Goal: Task Accomplishment & Management: Complete application form

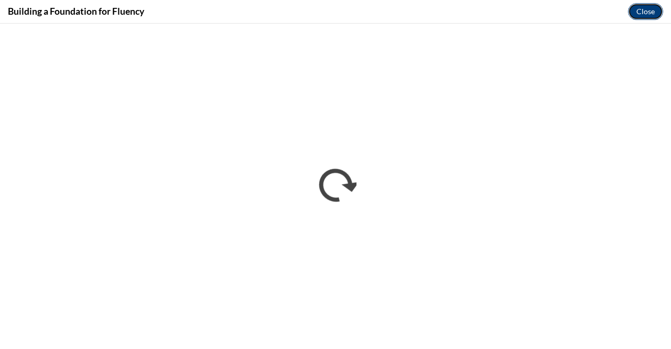
click at [348, 7] on button "Close" at bounding box center [645, 11] width 35 height 17
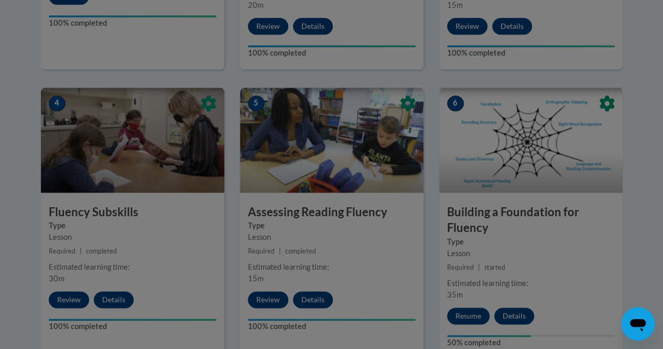
scroll to position [559, 0]
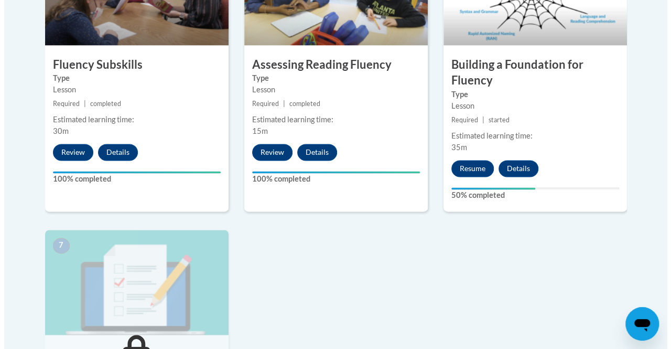
scroll to position [702, 0]
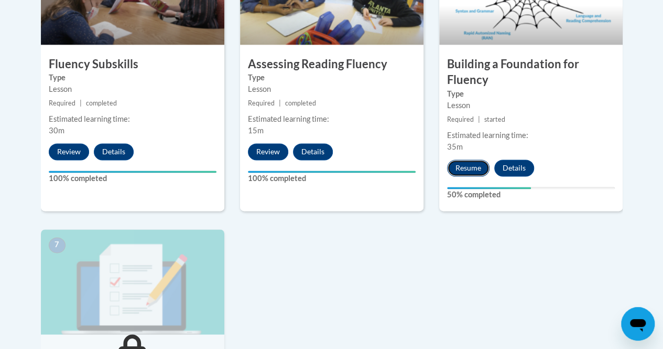
click at [456, 170] on button "Resume" at bounding box center [468, 167] width 42 height 17
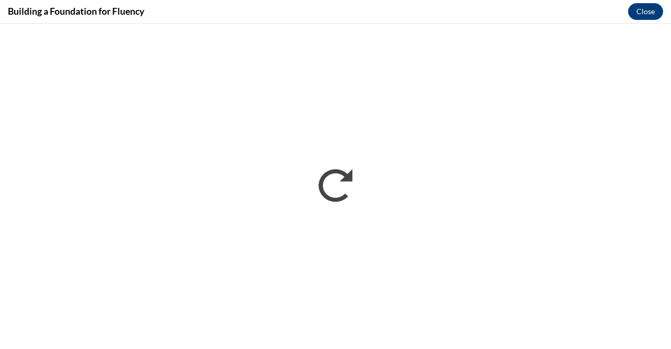
scroll to position [0, 0]
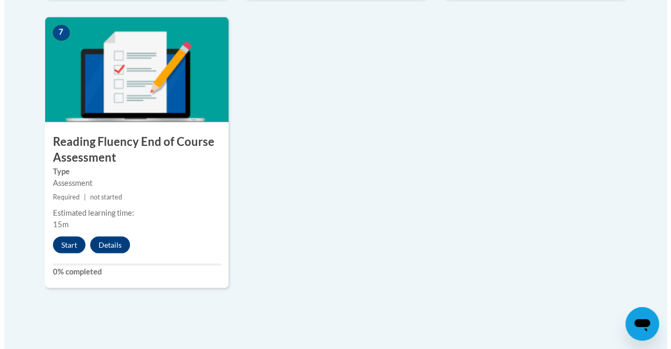
scroll to position [926, 0]
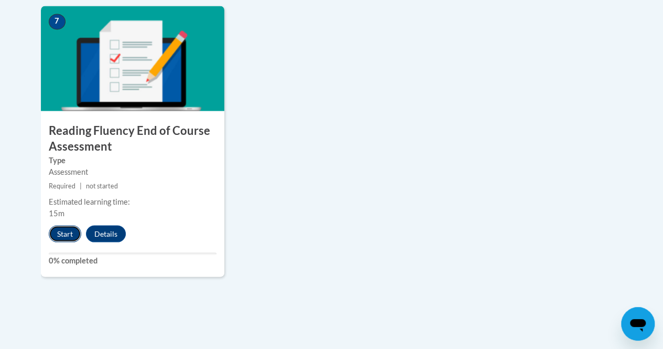
click at [60, 237] on button "Start" at bounding box center [65, 233] width 33 height 17
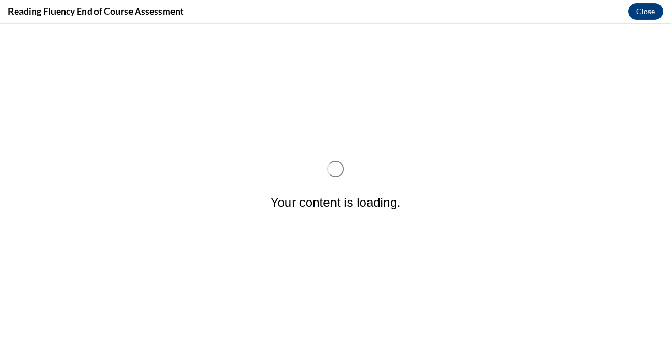
scroll to position [0, 0]
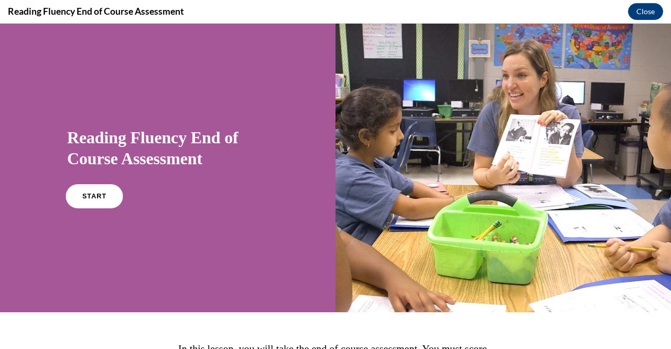
click at [89, 200] on link "START" at bounding box center [94, 196] width 57 height 24
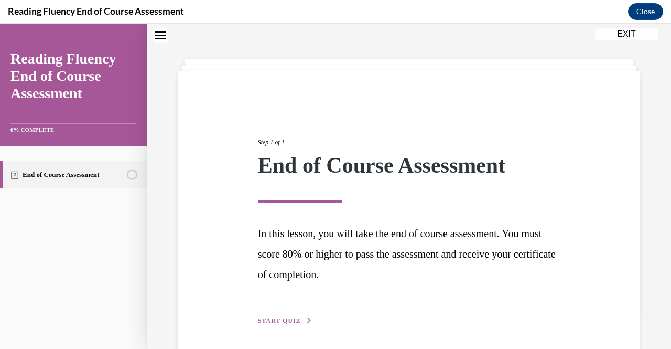
scroll to position [72, 0]
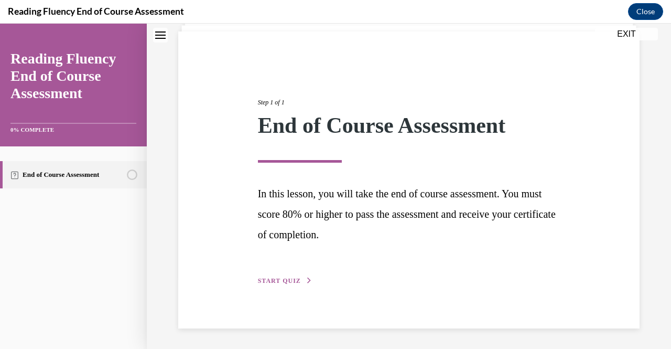
click at [288, 275] on div "Step 1 of 1 End of Course Assessment In this lesson, you will take the end of c…" at bounding box center [409, 179] width 318 height 213
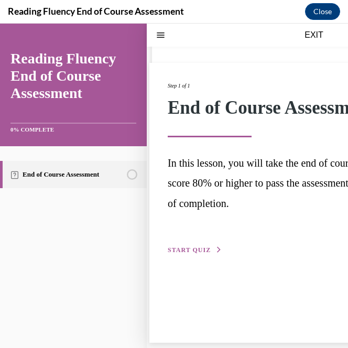
scroll to position [33, 0]
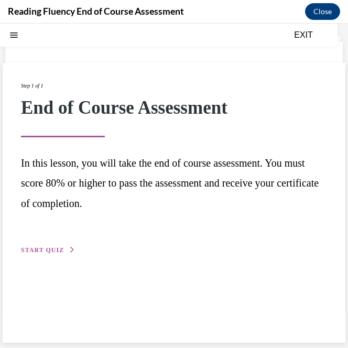
click at [142, 115] on div "End of Course Assessment" at bounding box center [174, 108] width 306 height 22
click at [56, 246] on button "START QUIZ" at bounding box center [48, 249] width 55 height 9
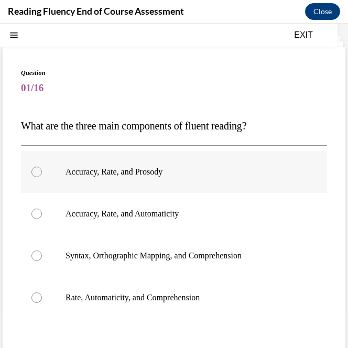
click at [79, 167] on p "Accuracy, Rate, and Prosody" at bounding box center [183, 172] width 235 height 10
click at [42, 167] on input "Accuracy, Rate, and Prosody" at bounding box center [36, 172] width 10 height 10
radio input "true"
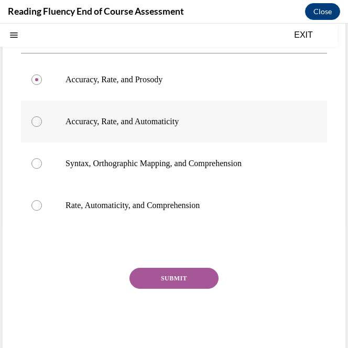
scroll to position [126, 0]
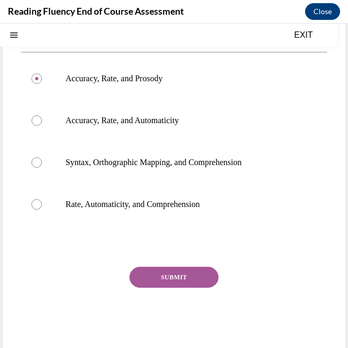
click at [175, 272] on button "SUBMIT" at bounding box center [174, 277] width 89 height 21
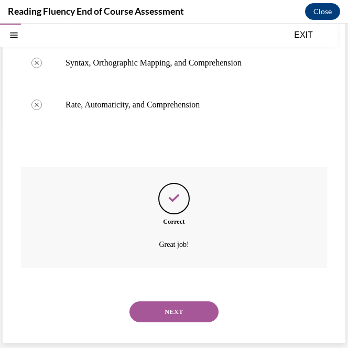
scroll to position [226, 0]
click at [168, 323] on div "NEXT" at bounding box center [174, 312] width 306 height 42
click at [167, 312] on button "NEXT" at bounding box center [174, 312] width 89 height 21
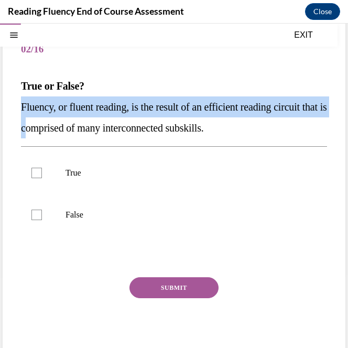
drag, startPoint x: 19, startPoint y: 104, endPoint x: 90, endPoint y: 130, distance: 75.3
click at [90, 130] on div "Question 02/16 True or False? Fluency, or fluent reading, is the result of an e…" at bounding box center [174, 188] width 343 height 360
drag, startPoint x: 22, startPoint y: 84, endPoint x: 288, endPoint y: 120, distance: 268.9
click at [288, 120] on div "True or False? Fluency, or fluent reading, is the result of an efficient readin…" at bounding box center [174, 107] width 306 height 63
copy div "True or False? Fluency, or fluent reading, is the result of an efficient readin…"
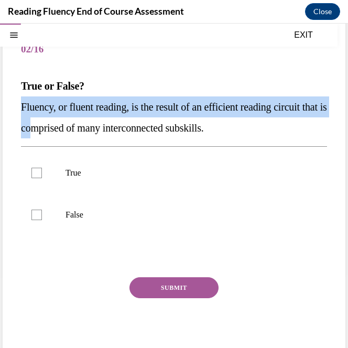
click at [162, 80] on p "True or False?" at bounding box center [174, 86] width 306 height 21
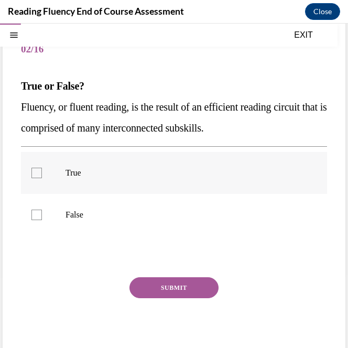
click at [100, 177] on p "True" at bounding box center [183, 173] width 235 height 10
click at [42, 177] on input "True" at bounding box center [36, 173] width 10 height 10
checkbox input "true"
click at [168, 289] on button "SUBMIT" at bounding box center [174, 287] width 89 height 21
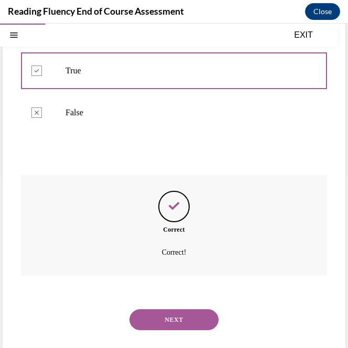
scroll to position [182, 0]
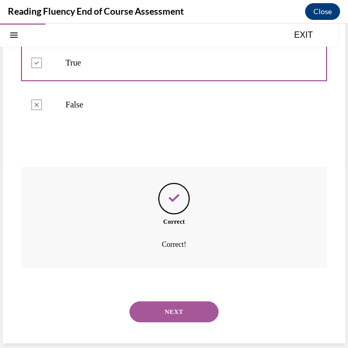
click at [195, 314] on button "NEXT" at bounding box center [174, 312] width 89 height 21
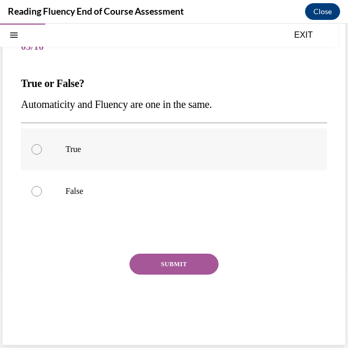
scroll to position [73, 0]
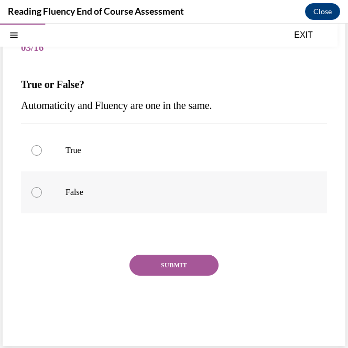
click at [65, 194] on label "False" at bounding box center [174, 193] width 306 height 42
click at [42, 194] on input "False" at bounding box center [36, 192] width 10 height 10
radio input "true"
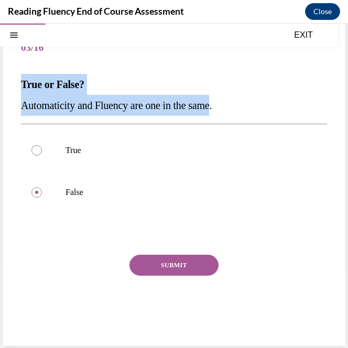
drag, startPoint x: 20, startPoint y: 83, endPoint x: 226, endPoint y: 106, distance: 206.9
click at [226, 106] on div "Question 03/16 True or False? Automaticity and Fluency are one in the same.  Tr…" at bounding box center [174, 176] width 343 height 339
copy div "True or False? Automaticity and Fluency are one in the same"
click at [195, 270] on button "SUBMIT" at bounding box center [174, 265] width 89 height 21
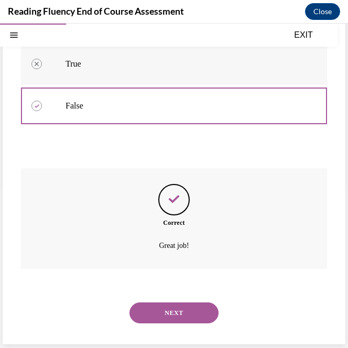
scroll to position [161, 0]
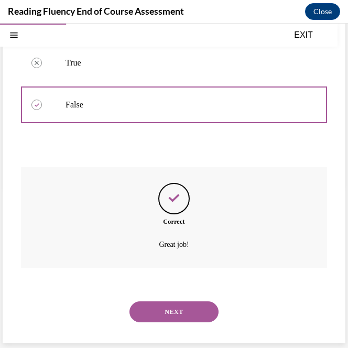
click at [161, 311] on button "NEXT" at bounding box center [174, 312] width 89 height 21
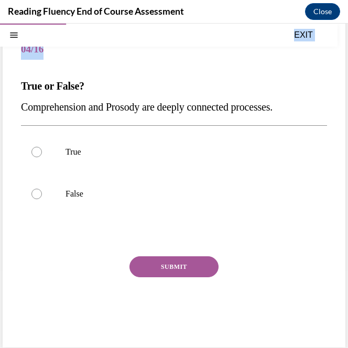
scroll to position [0, 0]
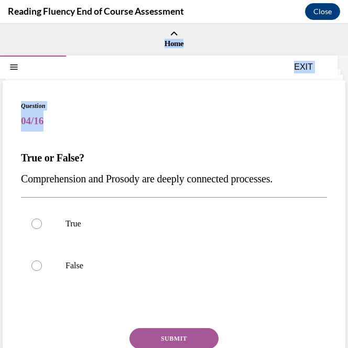
drag, startPoint x: 20, startPoint y: 92, endPoint x: 304, endPoint y: 181, distance: 297.8
click at [304, 181] on div "Question 04/16 True or False? Comprehension and Prosody are deeply connected pr…" at bounding box center [174, 249] width 343 height 339
copy div "True or False? Comprehension and Prosody are deeply connected processes."
click at [197, 226] on p "True" at bounding box center [183, 224] width 235 height 10
click at [42, 226] on input "True" at bounding box center [36, 224] width 10 height 10
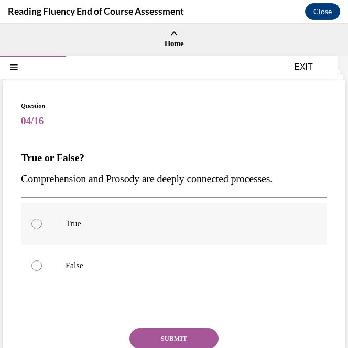
radio input "true"
click at [176, 333] on button "SUBMIT" at bounding box center [174, 338] width 89 height 21
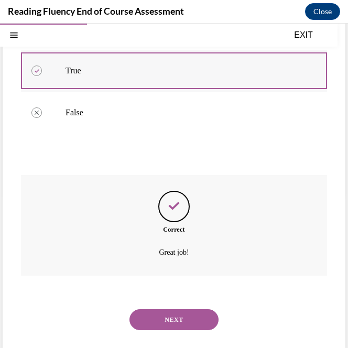
scroll to position [161, 0]
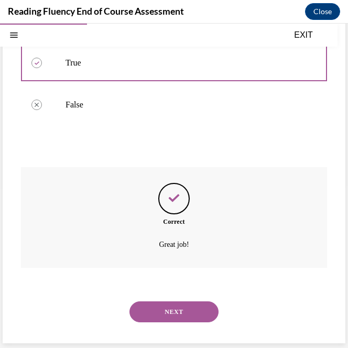
click at [174, 293] on div "NEXT" at bounding box center [174, 312] width 306 height 42
click at [171, 307] on button "NEXT" at bounding box center [174, 312] width 89 height 21
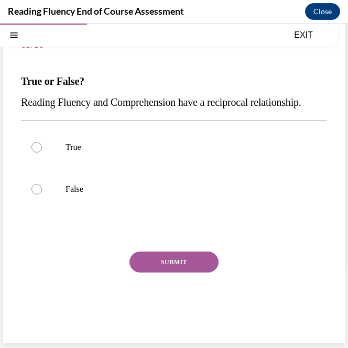
scroll to position [72, 0]
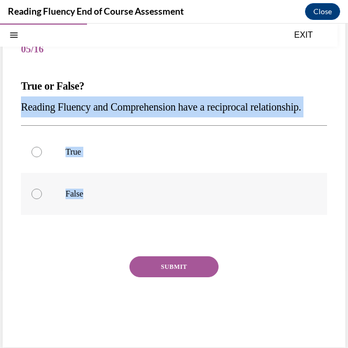
drag, startPoint x: 16, startPoint y: 103, endPoint x: 112, endPoint y: 211, distance: 144.5
click at [112, 211] on div "Question 05/16 True or False? Reading Fluency and Comprehension have a reciproc…" at bounding box center [174, 177] width 343 height 339
copy div "Reading Fluency and Comprehension have a reciprocal relationship.  True False"
click at [74, 157] on p "True" at bounding box center [183, 152] width 235 height 10
click at [42, 157] on input "True" at bounding box center [36, 152] width 10 height 10
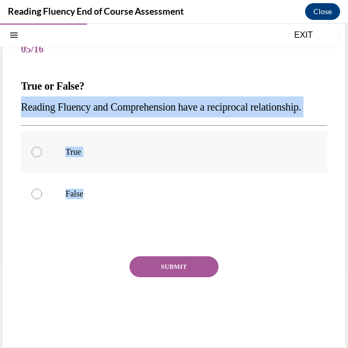
radio input "true"
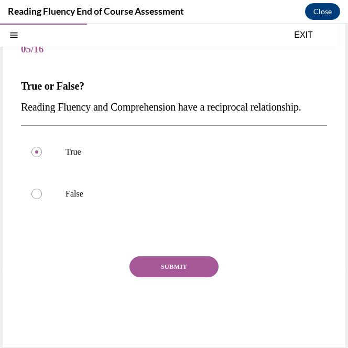
click at [172, 277] on button "SUBMIT" at bounding box center [174, 266] width 89 height 21
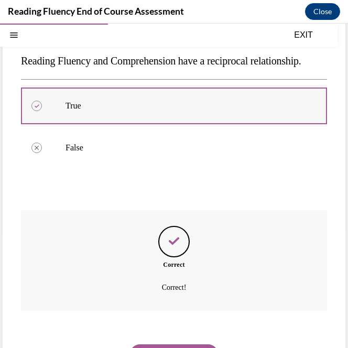
scroll to position [182, 0]
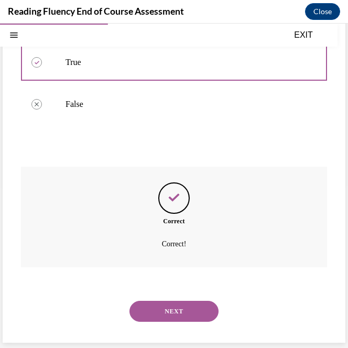
click at [201, 315] on button "NEXT" at bounding box center [174, 311] width 89 height 21
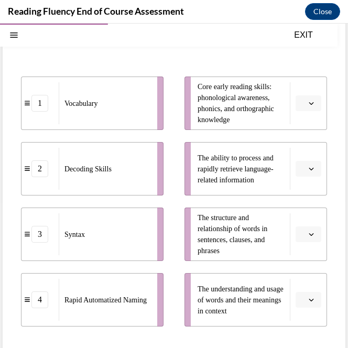
scroll to position [148, 0]
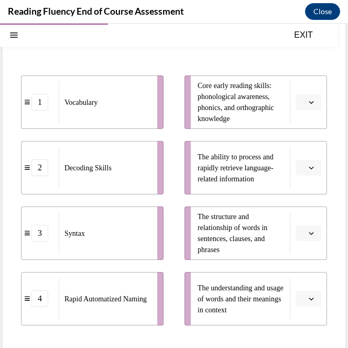
click at [308, 302] on span "button" at bounding box center [311, 298] width 7 height 7
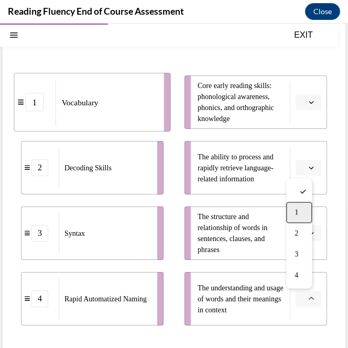
click at [302, 208] on div "1" at bounding box center [299, 212] width 26 height 21
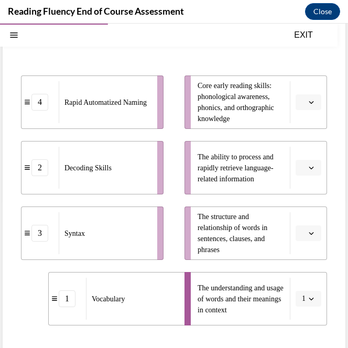
click at [229, 228] on span "The structure and relationship of words in sentences, clauses, and phrases" at bounding box center [233, 233] width 70 height 41
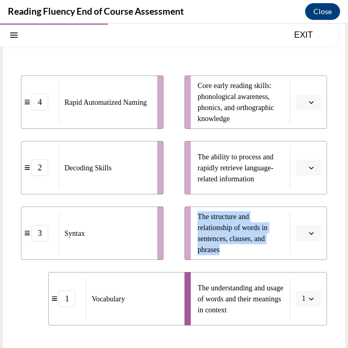
click at [229, 228] on span "The structure and relationship of words in sentences, clauses, and phrases" at bounding box center [233, 233] width 70 height 41
copy span "The structure and relationship of words in sentences, clauses, and phrases"
click at [298, 231] on button "button" at bounding box center [309, 234] width 26 height 16
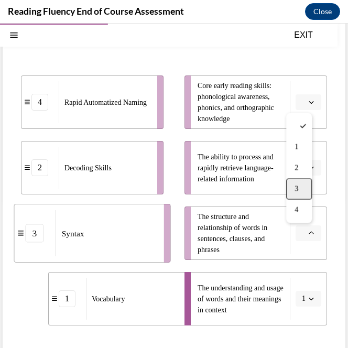
click at [305, 182] on div "3" at bounding box center [299, 189] width 26 height 21
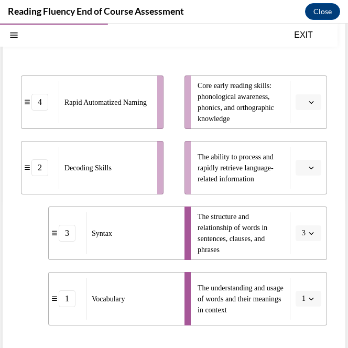
click at [308, 165] on span "button" at bounding box center [311, 167] width 7 height 7
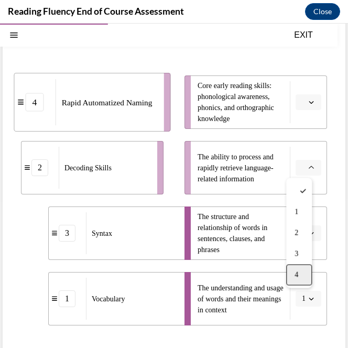
click at [304, 279] on div "4" at bounding box center [299, 274] width 26 height 21
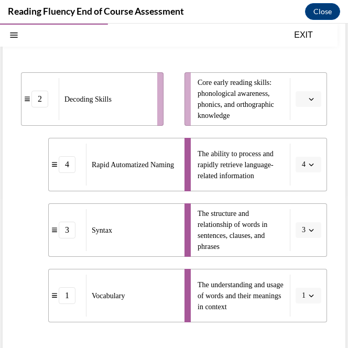
scroll to position [147, 0]
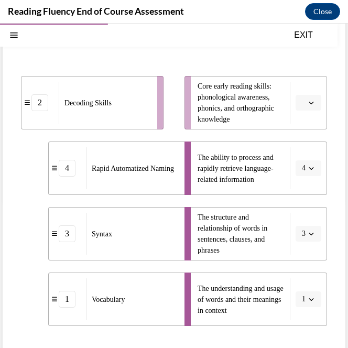
click at [309, 102] on icon "button" at bounding box center [311, 103] width 5 height 3
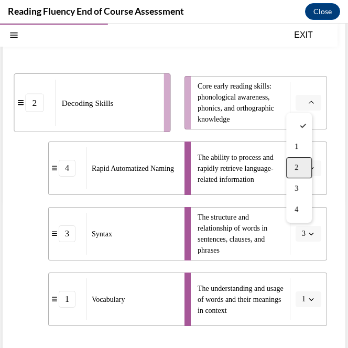
click at [308, 166] on div "2" at bounding box center [299, 167] width 26 height 21
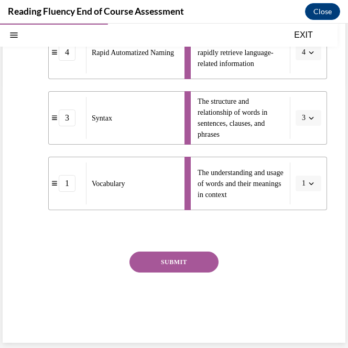
click at [172, 256] on button "SUBMIT" at bounding box center [174, 262] width 89 height 21
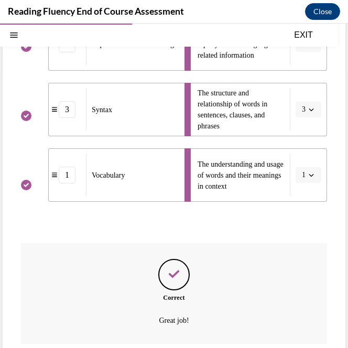
scroll to position [348, 0]
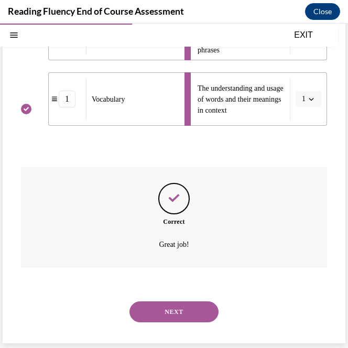
click at [186, 305] on button "NEXT" at bounding box center [174, 312] width 89 height 21
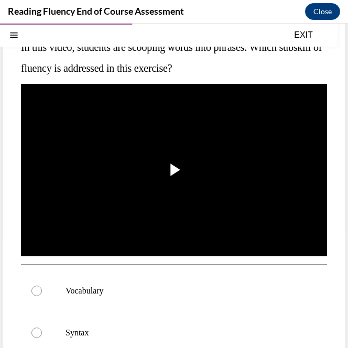
scroll to position [112, 0]
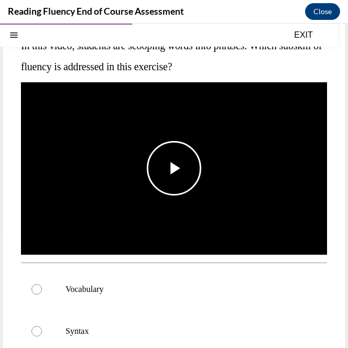
click at [174, 168] on span "Video player" at bounding box center [174, 168] width 0 height 0
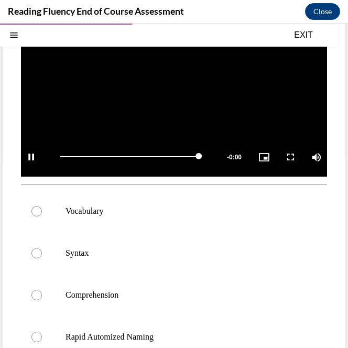
scroll to position [191, 0]
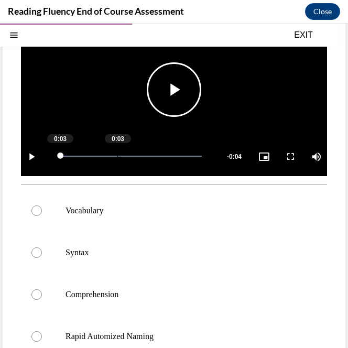
click at [117, 156] on div "Loaded : 100.00% 0:03 0:03" at bounding box center [131, 156] width 152 height 39
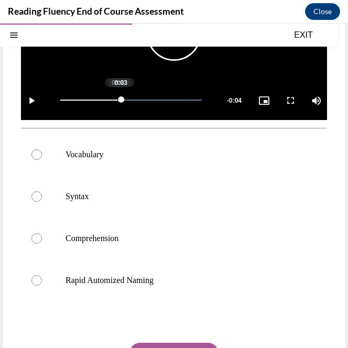
scroll to position [248, 0]
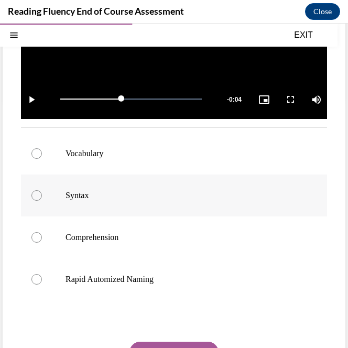
click at [206, 181] on label "Syntax" at bounding box center [174, 196] width 306 height 42
click at [42, 190] on input "Syntax" at bounding box center [36, 195] width 10 height 10
radio input "true"
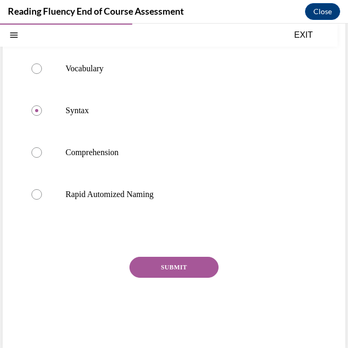
click at [178, 260] on button "SUBMIT" at bounding box center [174, 267] width 89 height 21
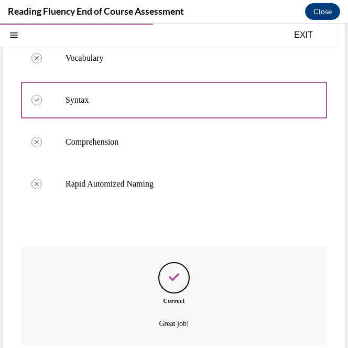
scroll to position [418, 0]
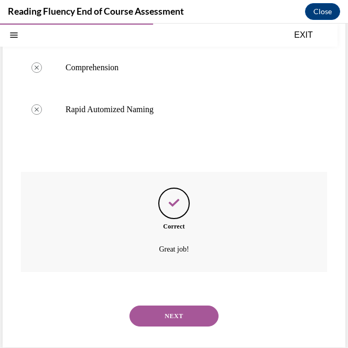
click at [174, 308] on button "NEXT" at bounding box center [174, 316] width 89 height 21
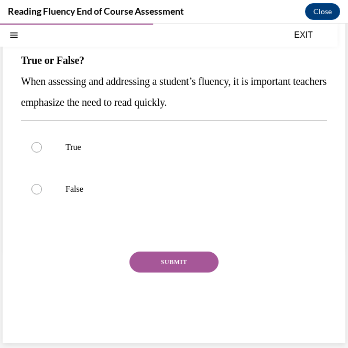
scroll to position [72, 0]
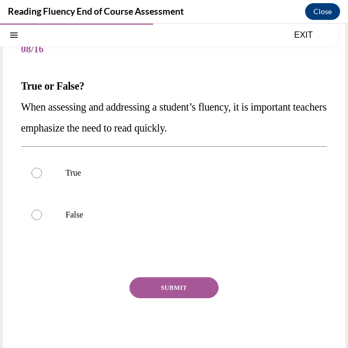
click at [162, 139] on div "Question 08/16 True or False? When assessing and addressing a student’s fluency…" at bounding box center [174, 196] width 306 height 334
click at [105, 215] on p "False" at bounding box center [183, 215] width 235 height 10
click at [42, 215] on input "False" at bounding box center [36, 215] width 10 height 10
radio input "true"
click at [151, 290] on button "SUBMIT" at bounding box center [174, 287] width 89 height 21
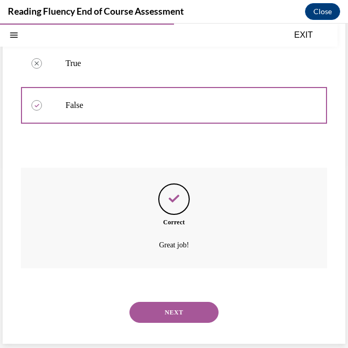
scroll to position [182, 0]
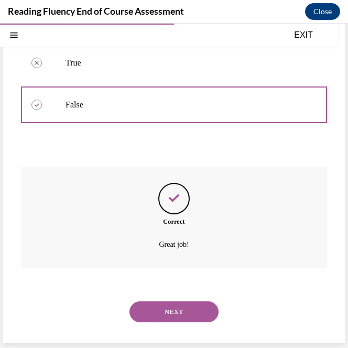
click at [164, 322] on button "NEXT" at bounding box center [174, 312] width 89 height 21
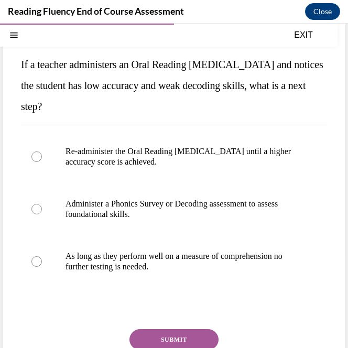
scroll to position [94, 0]
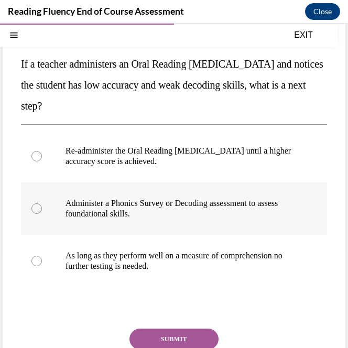
click at [156, 224] on label "Administer a Phonics Survey or Decoding assessment to assess foundational skill…" at bounding box center [174, 209] width 306 height 52
click at [42, 214] on input "Administer a Phonics Survey or Decoding assessment to assess foundational skill…" at bounding box center [36, 209] width 10 height 10
radio input "true"
click at [150, 337] on button "SUBMIT" at bounding box center [174, 339] width 89 height 21
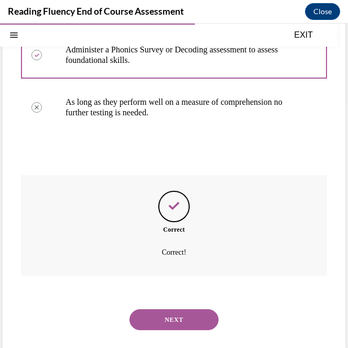
scroll to position [255, 0]
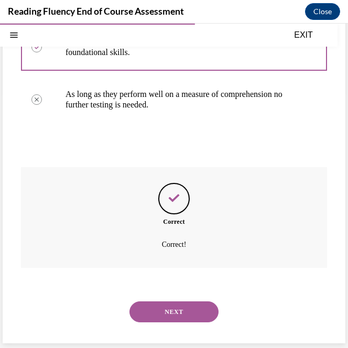
click at [154, 316] on button "NEXT" at bounding box center [174, 312] width 89 height 21
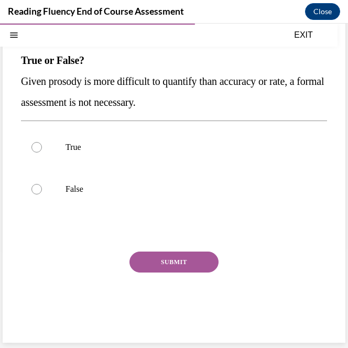
scroll to position [72, 0]
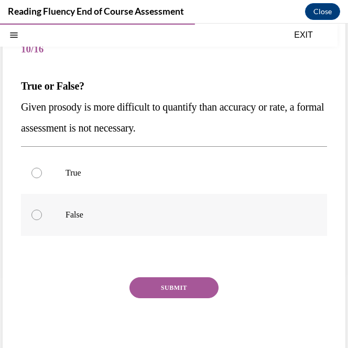
click at [150, 210] on p "False" at bounding box center [183, 215] width 235 height 10
click at [42, 210] on input "False" at bounding box center [36, 215] width 10 height 10
radio input "true"
click at [170, 291] on button "SUBMIT" at bounding box center [174, 287] width 89 height 21
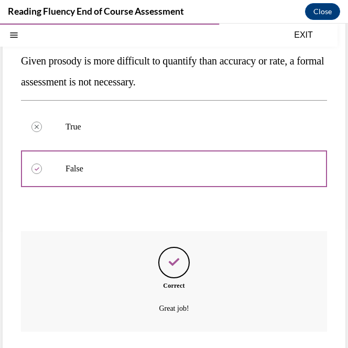
scroll to position [182, 0]
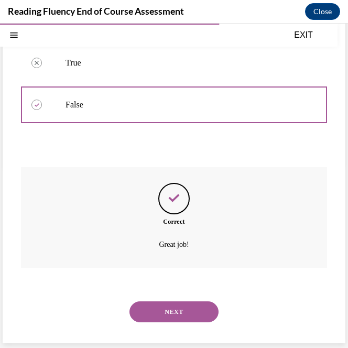
click at [165, 318] on button "NEXT" at bounding box center [174, 312] width 89 height 21
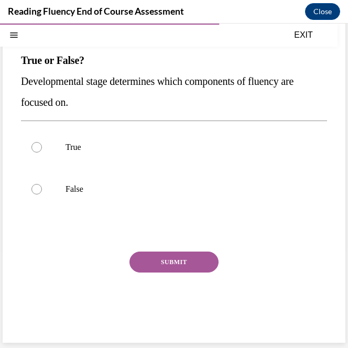
scroll to position [72, 0]
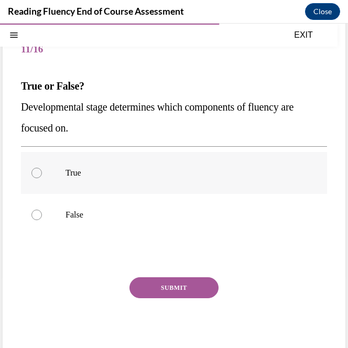
click at [155, 179] on label "True" at bounding box center [174, 173] width 306 height 42
click at [42, 178] on input "True" at bounding box center [36, 173] width 10 height 10
radio input "true"
click at [143, 288] on button "SUBMIT" at bounding box center [174, 287] width 89 height 21
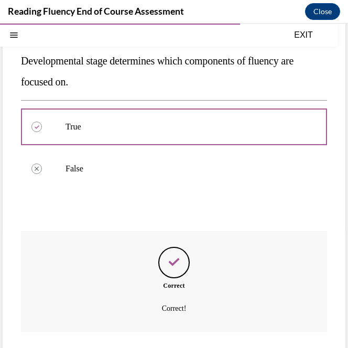
scroll to position [182, 0]
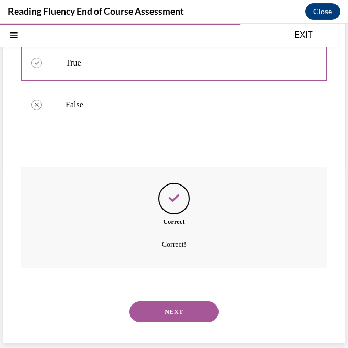
click at [157, 312] on button "NEXT" at bounding box center [174, 312] width 89 height 21
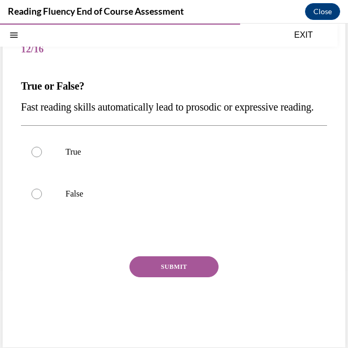
drag, startPoint x: 20, startPoint y: 78, endPoint x: 87, endPoint y: 137, distance: 89.6
click at [87, 137] on div "Question 12/16 True or False? Fast reading skills automatically lead to prosodi…" at bounding box center [174, 177] width 343 height 339
copy div "True or False? Fast reading skills automatically lead to prosodic or expressive…"
click at [37, 199] on div at bounding box center [36, 194] width 10 height 10
click at [37, 199] on input "False" at bounding box center [36, 194] width 10 height 10
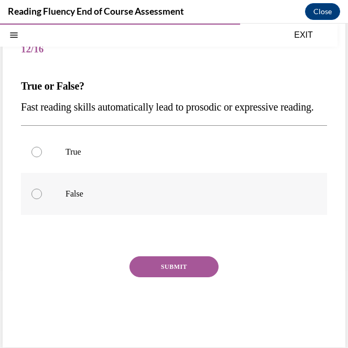
radio input "true"
click at [177, 277] on button "SUBMIT" at bounding box center [174, 266] width 89 height 21
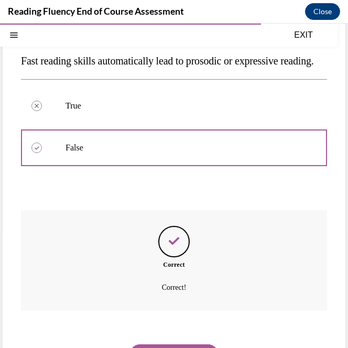
scroll to position [182, 0]
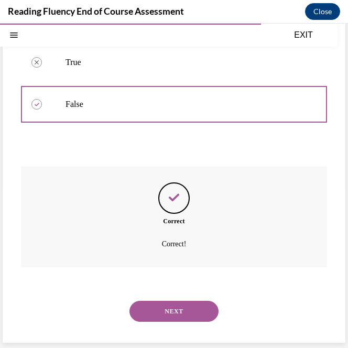
click at [165, 305] on button "NEXT" at bounding box center [174, 311] width 89 height 21
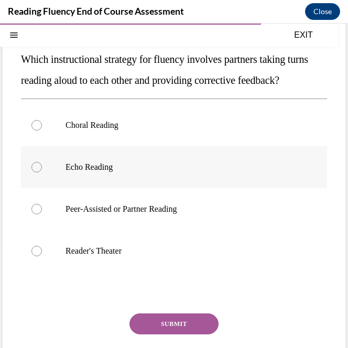
scroll to position [98, 0]
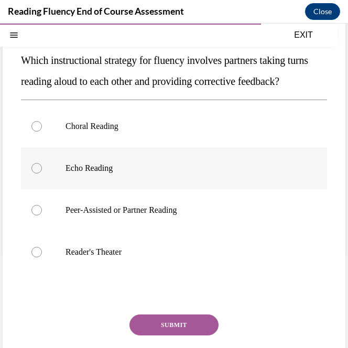
click at [123, 147] on label "Choral Reading" at bounding box center [174, 126] width 306 height 42
click at [42, 132] on input "Choral Reading" at bounding box center [36, 126] width 10 height 10
radio input "true"
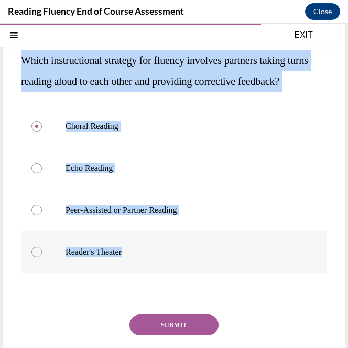
drag, startPoint x: 20, startPoint y: 54, endPoint x: 137, endPoint y: 285, distance: 259.4
click at [137, 285] on div "Question 13/16 Which instructional strategy for fluency involves partners takin…" at bounding box center [174, 194] width 343 height 423
copy div "Which instructional strategy for fluency involves partners taking turns reading…"
click at [102, 216] on p "Peer-Assisted or Partner Reading" at bounding box center [183, 210] width 235 height 10
click at [42, 216] on input "Peer-Assisted or Partner Reading" at bounding box center [36, 210] width 10 height 10
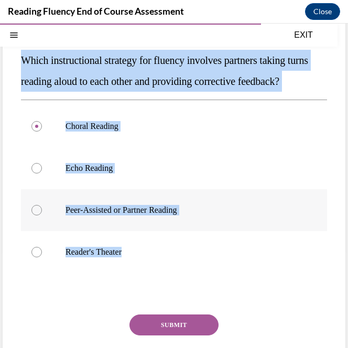
radio input "true"
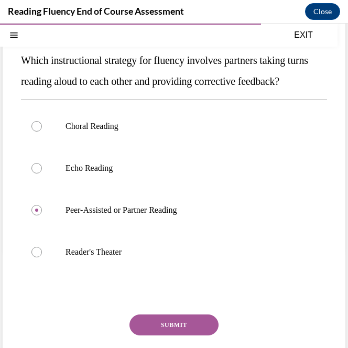
click at [169, 335] on div "Question 13/16 Which instructional strategy for fluency involves partners takin…" at bounding box center [174, 202] width 306 height 397
click at [169, 336] on button "SUBMIT" at bounding box center [174, 325] width 89 height 21
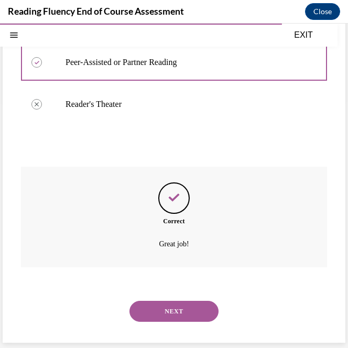
scroll to position [266, 0]
click at [164, 323] on div "NEXT" at bounding box center [174, 312] width 306 height 42
click at [165, 315] on button "NEXT" at bounding box center [174, 311] width 89 height 21
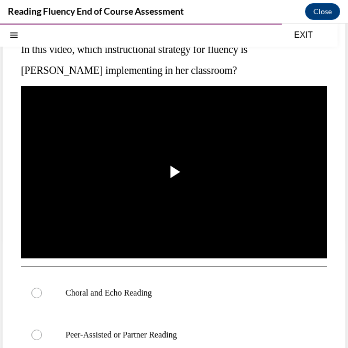
scroll to position [104, 0]
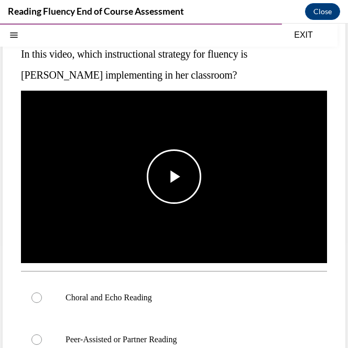
click at [174, 177] on span "Video player" at bounding box center [174, 177] width 0 height 0
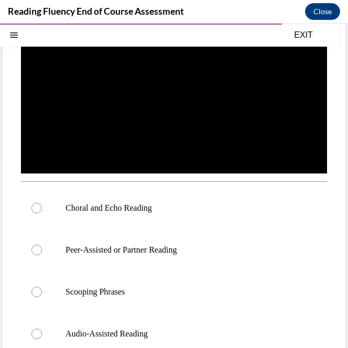
scroll to position [200, 0]
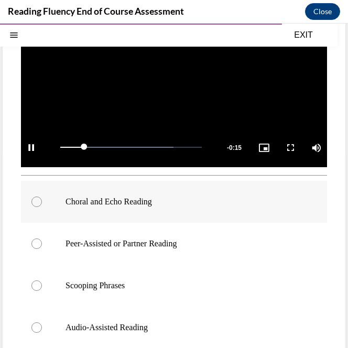
click at [166, 190] on label "Choral and Echo Reading" at bounding box center [174, 202] width 306 height 42
click at [42, 197] on input "Choral and Echo Reading" at bounding box center [36, 202] width 10 height 10
radio input "true"
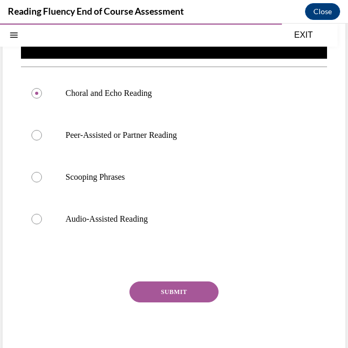
click at [171, 284] on button "SUBMIT" at bounding box center [174, 292] width 89 height 21
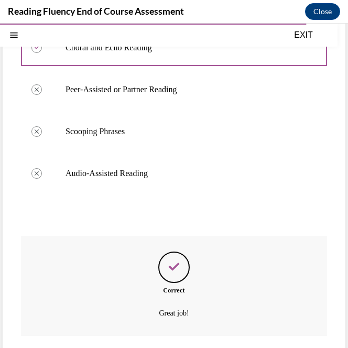
scroll to position [418, 0]
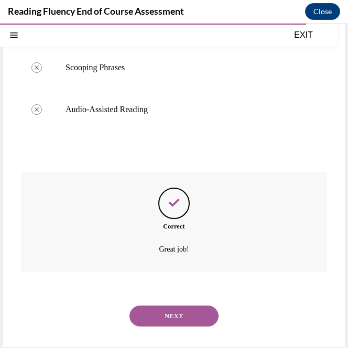
click at [179, 317] on button "NEXT" at bounding box center [174, 316] width 89 height 21
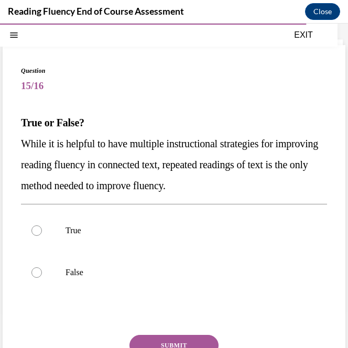
scroll to position [35, 0]
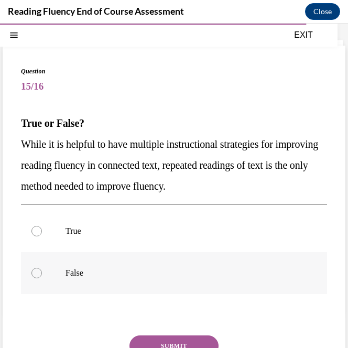
click at [136, 262] on label "False" at bounding box center [174, 273] width 306 height 42
click at [42, 268] on input "False" at bounding box center [36, 273] width 10 height 10
radio input "true"
click at [167, 341] on button "SUBMIT" at bounding box center [174, 346] width 89 height 21
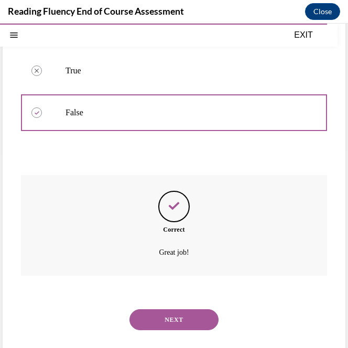
scroll to position [203, 0]
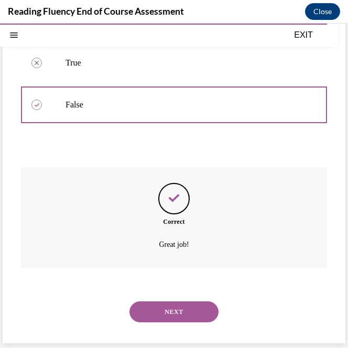
click at [165, 318] on button "NEXT" at bounding box center [174, 312] width 89 height 21
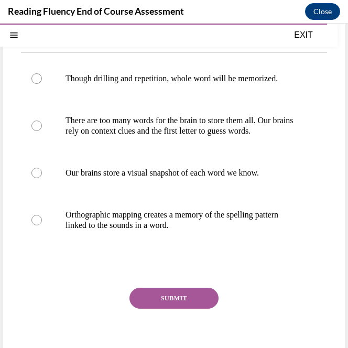
scroll to position [89, 0]
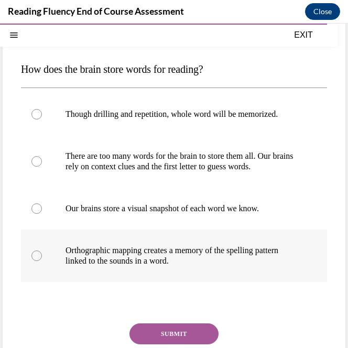
click at [163, 266] on p "Orthographic mapping creates a memory of the spelling pattern linked to the sou…" at bounding box center [183, 255] width 235 height 21
click at [42, 261] on input "Orthographic mapping creates a memory of the spelling pattern linked to the sou…" at bounding box center [36, 256] width 10 height 10
radio input "true"
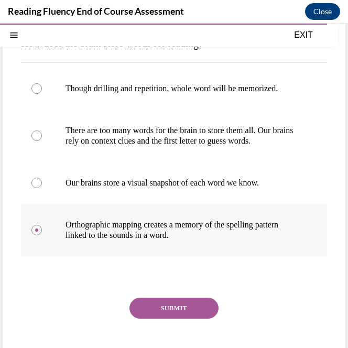
scroll to position [115, 0]
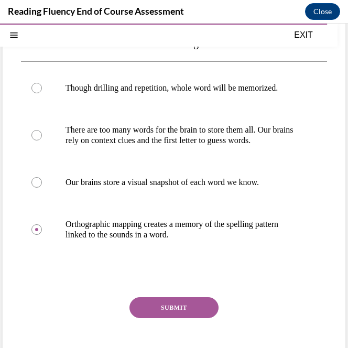
click at [164, 312] on button "SUBMIT" at bounding box center [174, 307] width 89 height 21
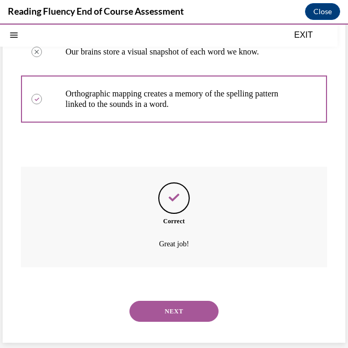
scroll to position [255, 0]
click at [164, 317] on button "NEXT" at bounding box center [174, 311] width 89 height 21
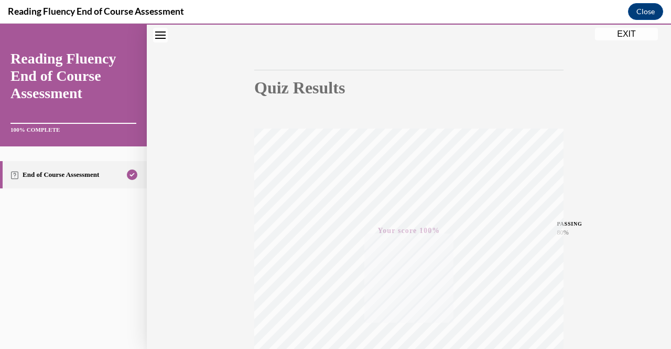
scroll to position [71, 0]
click at [625, 34] on button "EXIT" at bounding box center [626, 34] width 63 height 13
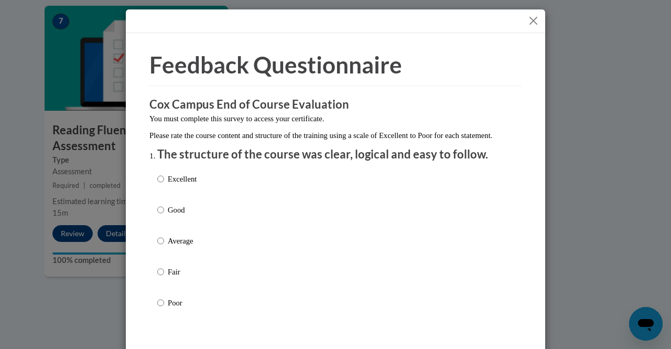
click at [181, 185] on p "Excellent" at bounding box center [182, 179] width 29 height 12
click at [164, 185] on input "Excellent" at bounding box center [160, 179] width 7 height 12
radio input "true"
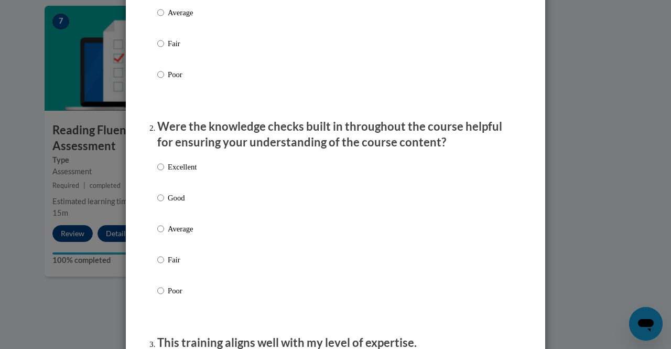
scroll to position [229, 0]
click at [186, 188] on label "Excellent" at bounding box center [176, 174] width 39 height 28
click at [164, 172] on input "Excellent" at bounding box center [160, 166] width 7 height 12
radio input "true"
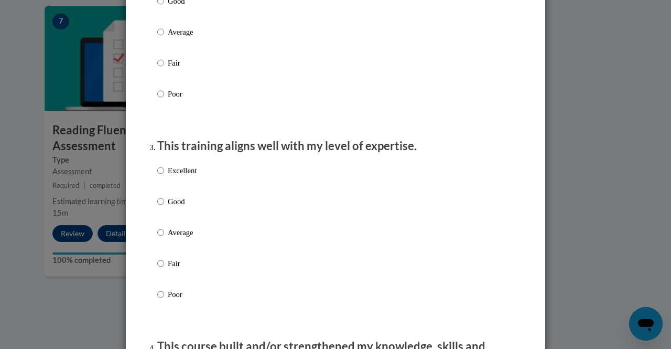
click at [186, 188] on label "Excellent" at bounding box center [176, 179] width 39 height 28
click at [164, 176] on input "Excellent" at bounding box center [160, 171] width 7 height 12
radio input "true"
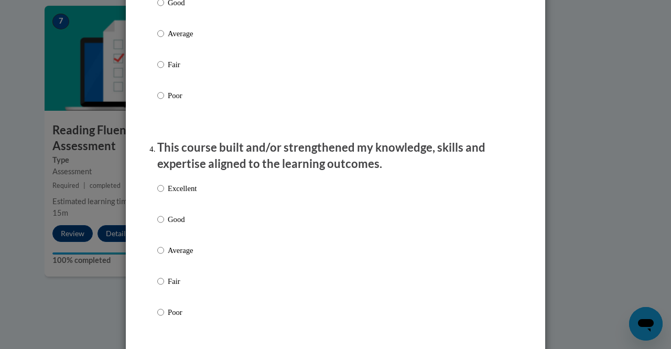
scroll to position [624, 0]
click at [186, 188] on div "Excellent Good Average Fair Poor" at bounding box center [176, 258] width 39 height 163
click at [186, 189] on div "Excellent Good Average Fair Poor" at bounding box center [176, 258] width 39 height 163
click at [184, 194] on p "Excellent" at bounding box center [182, 188] width 29 height 12
click at [164, 194] on input "Excellent" at bounding box center [160, 188] width 7 height 12
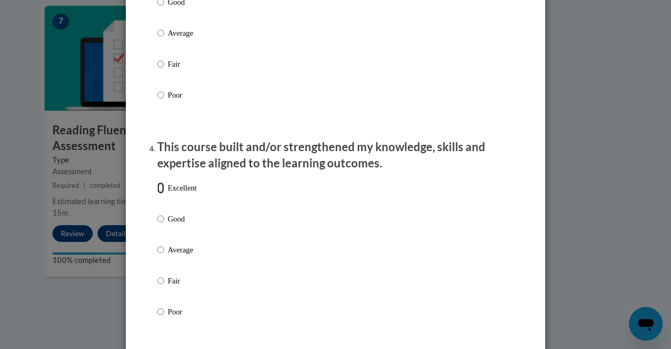
radio input "true"
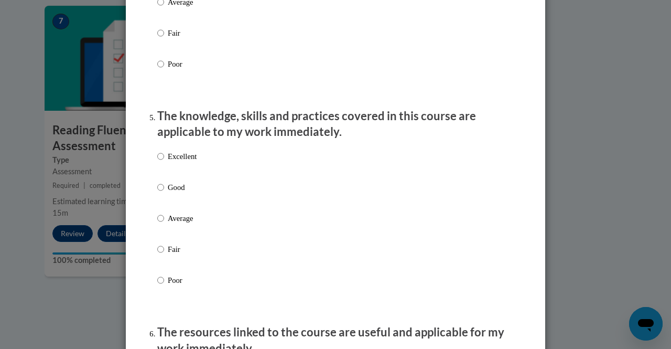
scroll to position [874, 0]
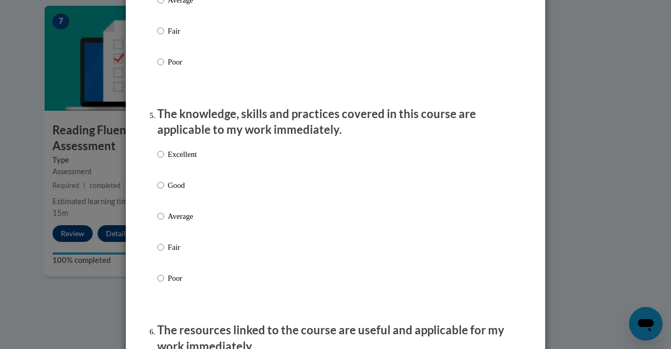
click at [188, 158] on p "Excellent" at bounding box center [182, 154] width 29 height 12
click at [164, 158] on input "Excellent" at bounding box center [160, 154] width 7 height 12
radio input "true"
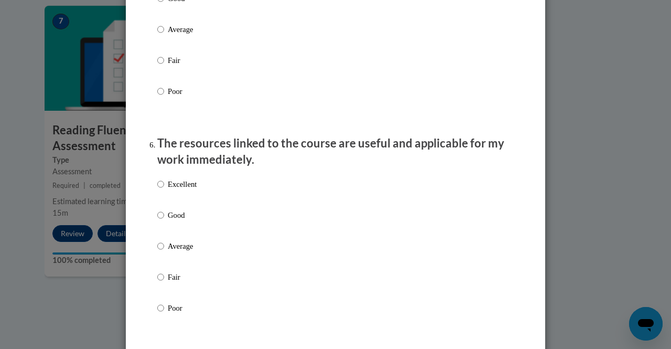
scroll to position [1064, 0]
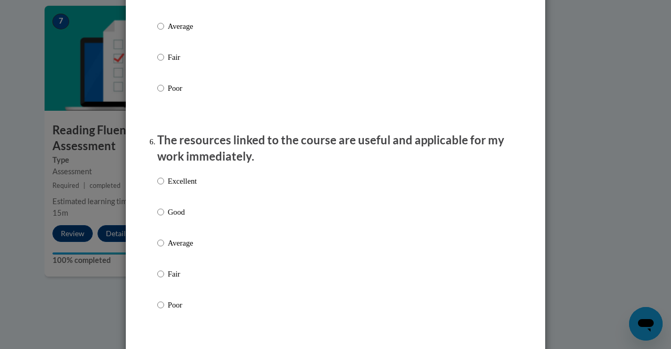
click at [184, 198] on label "Excellent" at bounding box center [176, 189] width 39 height 28
click at [164, 187] on input "Excellent" at bounding box center [160, 181] width 7 height 12
radio input "true"
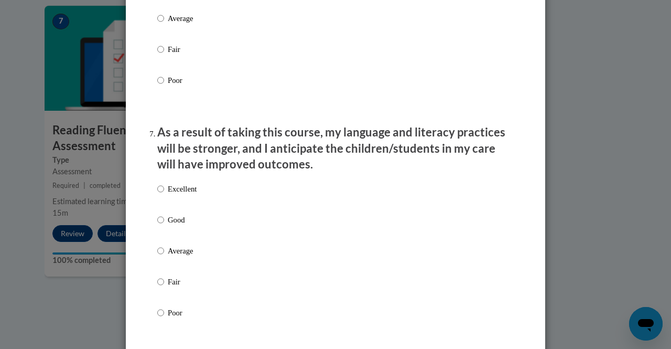
click at [184, 195] on p "Excellent" at bounding box center [182, 189] width 29 height 12
click at [164, 195] on input "Excellent" at bounding box center [160, 189] width 7 height 12
radio input "true"
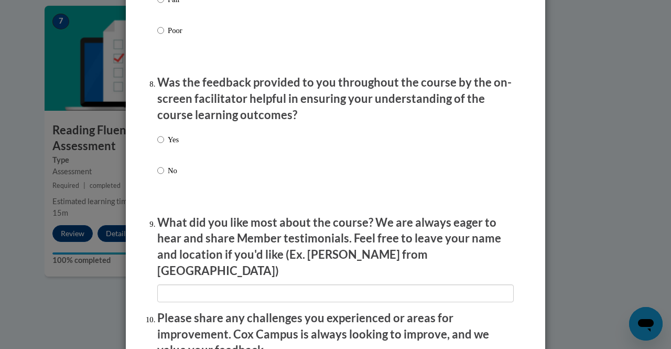
scroll to position [1580, 0]
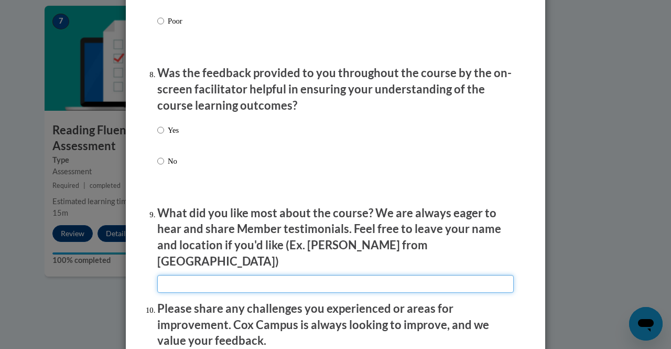
click at [230, 275] on input "textbox" at bounding box center [335, 284] width 357 height 18
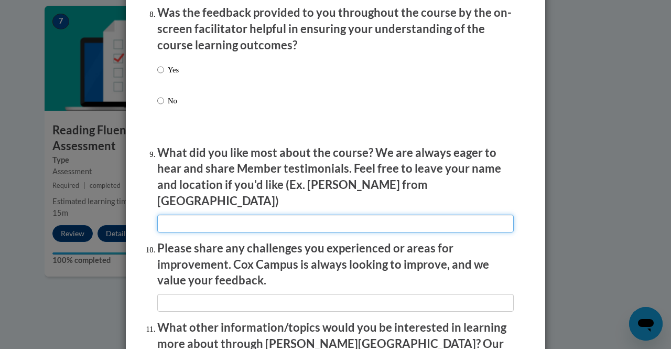
scroll to position [1641, 0]
click at [231, 214] on input "textbox" at bounding box center [335, 223] width 357 height 18
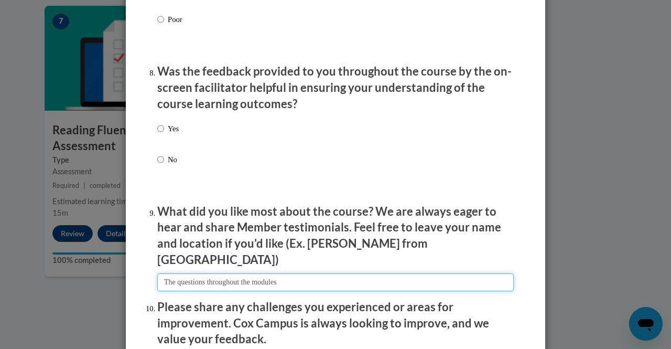
scroll to position [1581, 0]
type input "The questions throughout the modules"
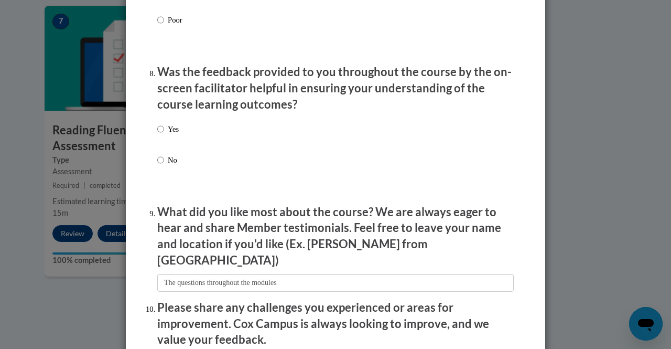
click at [162, 143] on label "Yes" at bounding box center [168, 137] width 22 height 28
click at [162, 135] on input "Yes" at bounding box center [160, 129] width 7 height 12
radio input "true"
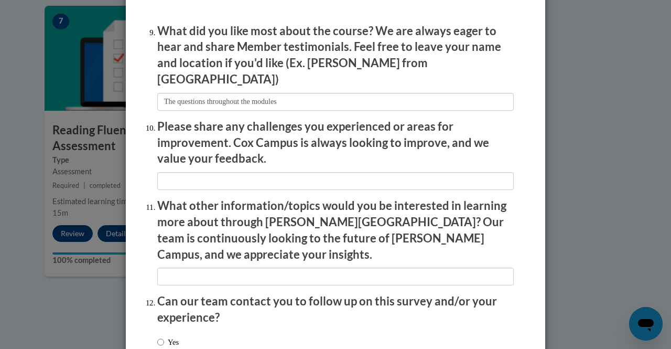
scroll to position [1763, 0]
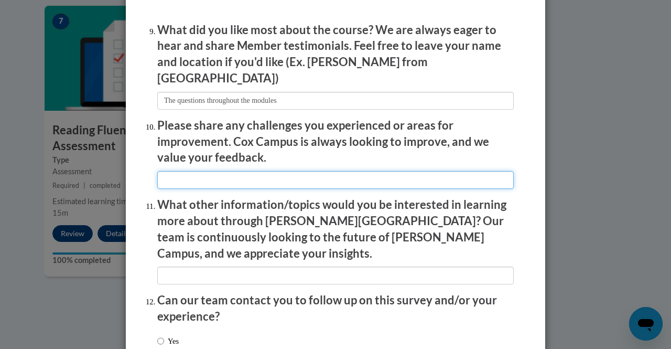
click at [200, 175] on input "textbox" at bounding box center [335, 180] width 357 height 18
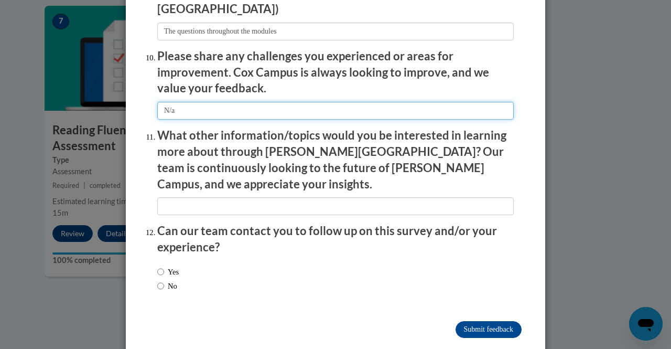
type input "N/a"
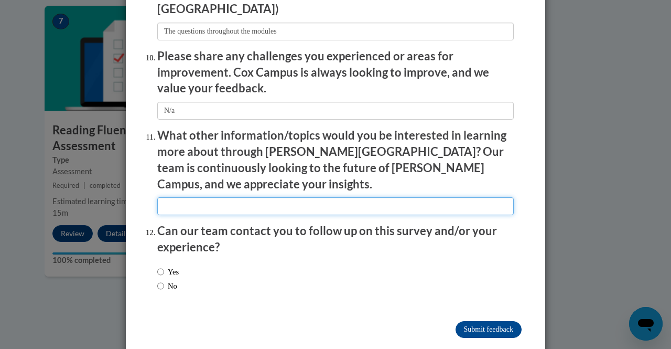
click at [199, 197] on input "textbox" at bounding box center [335, 206] width 357 height 18
type input "n/a"
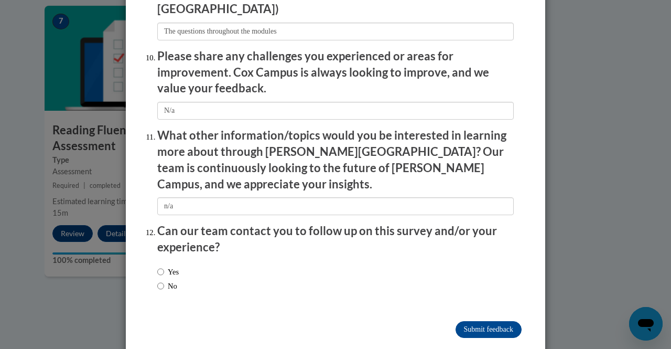
click at [160, 280] on label "No" at bounding box center [167, 286] width 20 height 12
click at [160, 280] on input "No" at bounding box center [160, 286] width 7 height 12
radio input "true"
click at [490, 321] on input "Submit feedback" at bounding box center [489, 329] width 66 height 17
